Goal: Task Accomplishment & Management: Use online tool/utility

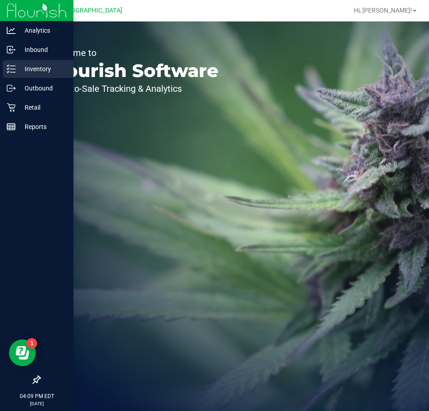
click at [8, 72] on icon at bounding box center [11, 69] width 9 height 9
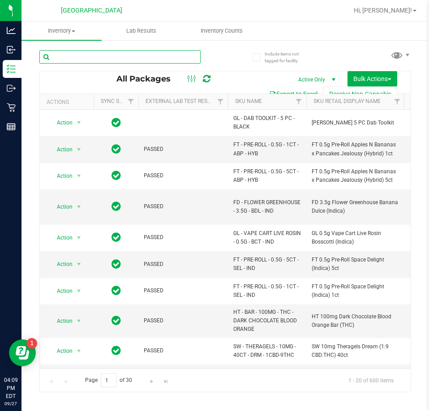
click at [100, 61] on input "text" at bounding box center [119, 56] width 161 height 13
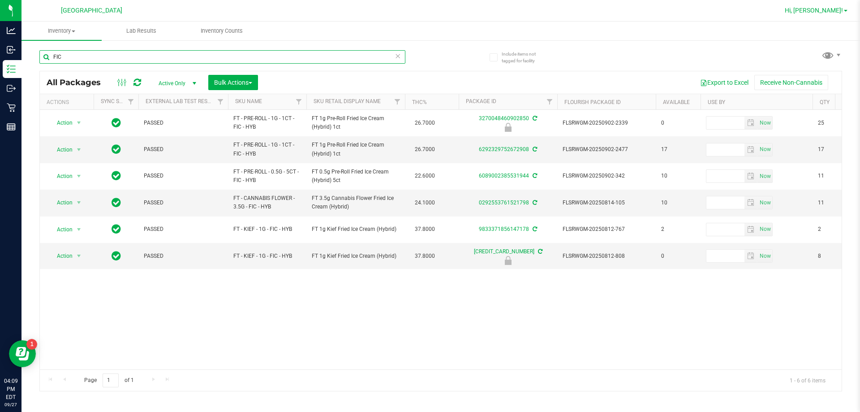
type input "FIC"
click at [429, 8] on span "Hi, [PERSON_NAME]!" at bounding box center [814, 10] width 58 height 7
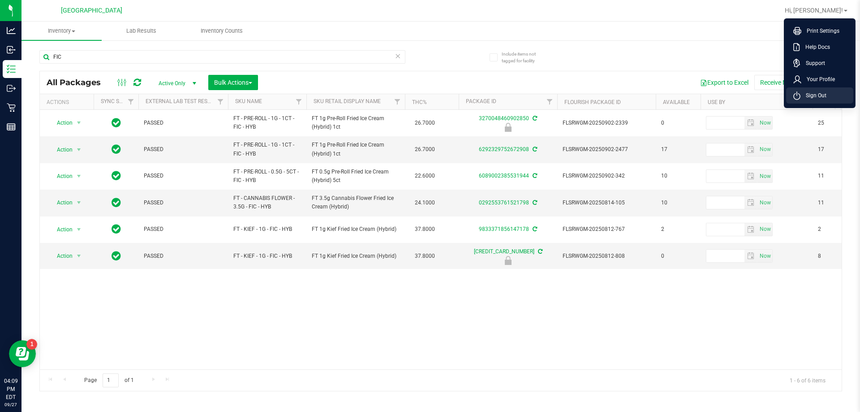
click at [429, 92] on span "Sign Out" at bounding box center [814, 95] width 26 height 9
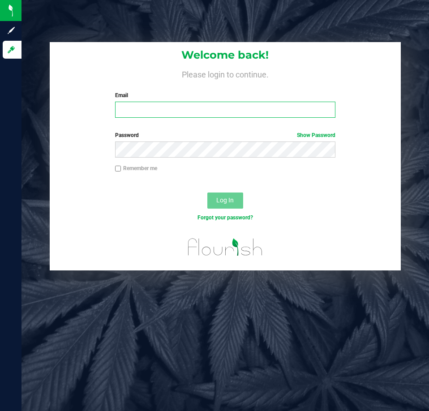
click at [179, 106] on input "Email" at bounding box center [225, 110] width 220 height 16
type input "[EMAIL_ADDRESS][DOMAIN_NAME]"
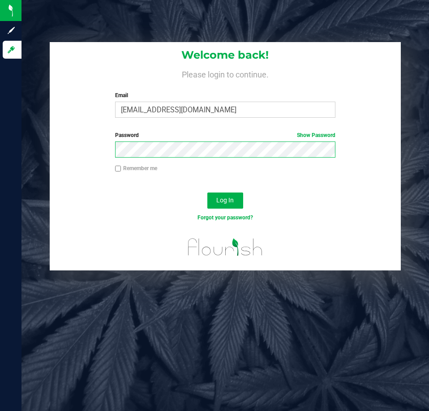
click at [207, 193] on button "Log In" at bounding box center [225, 201] width 36 height 16
